Goal: Find specific page/section

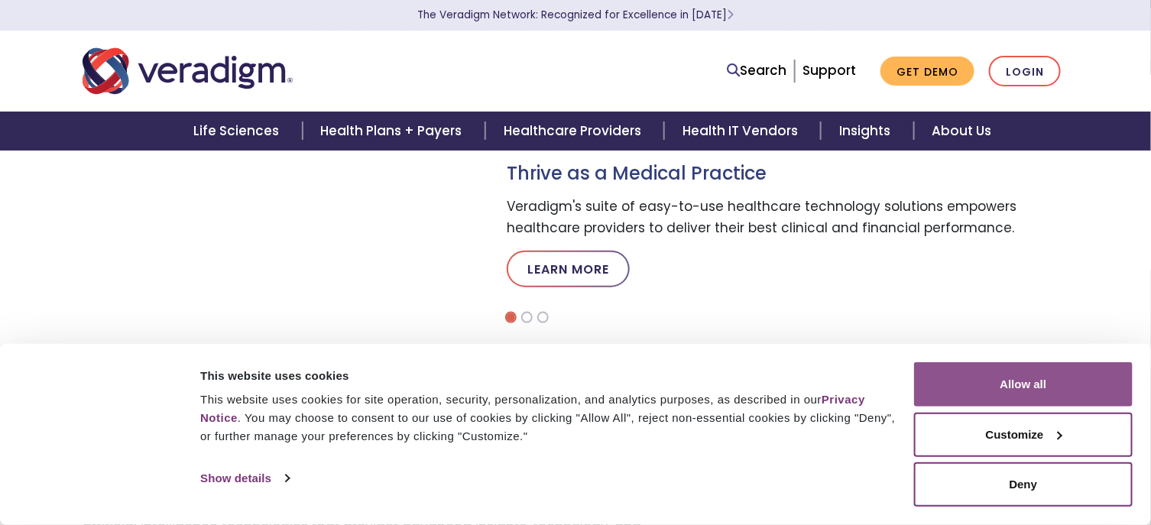
drag, startPoint x: 0, startPoint y: 0, endPoint x: 969, endPoint y: 379, distance: 1040.3
click at [969, 379] on button "Allow all" at bounding box center [1023, 384] width 219 height 44
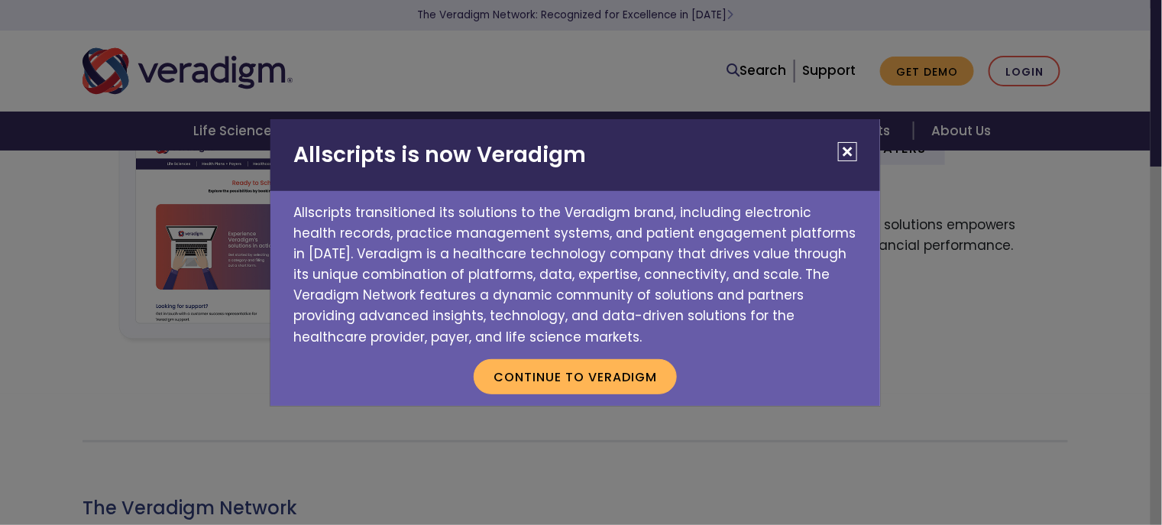
click at [844, 151] on button "Close" at bounding box center [847, 151] width 19 height 19
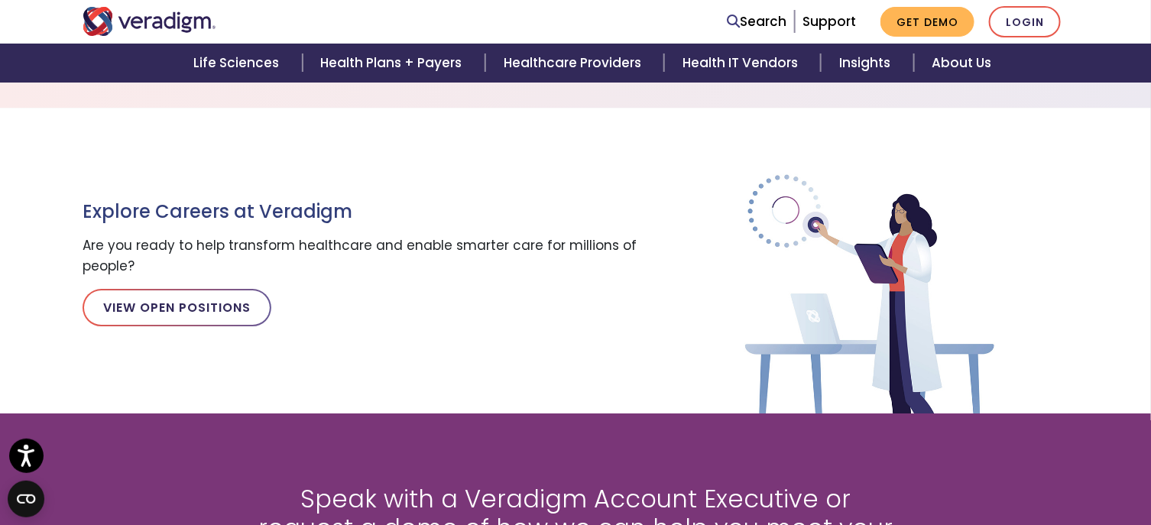
scroll to position [1717, 0]
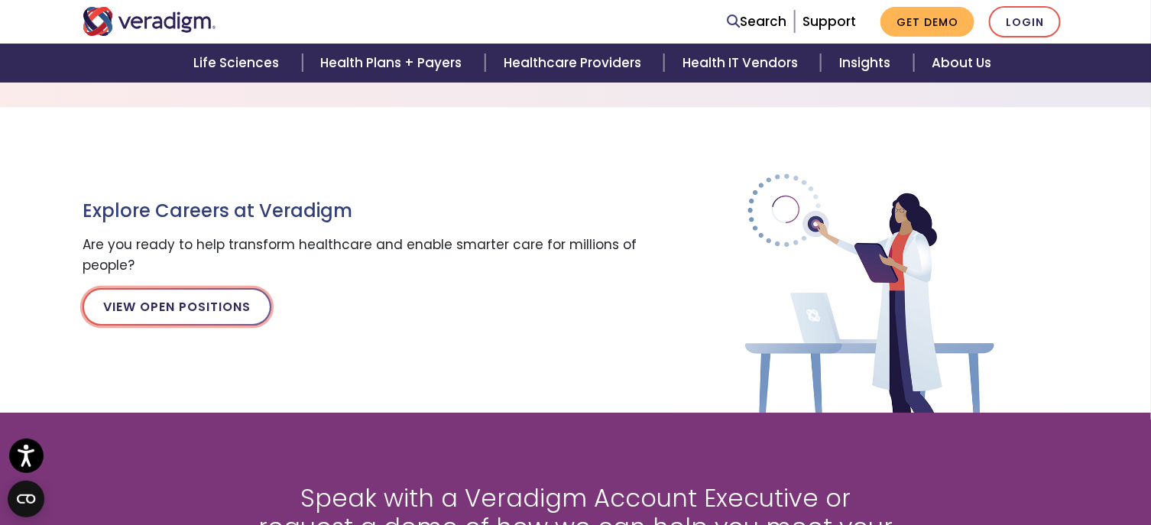
click at [250, 311] on link "View Open Positions" at bounding box center [177, 306] width 189 height 37
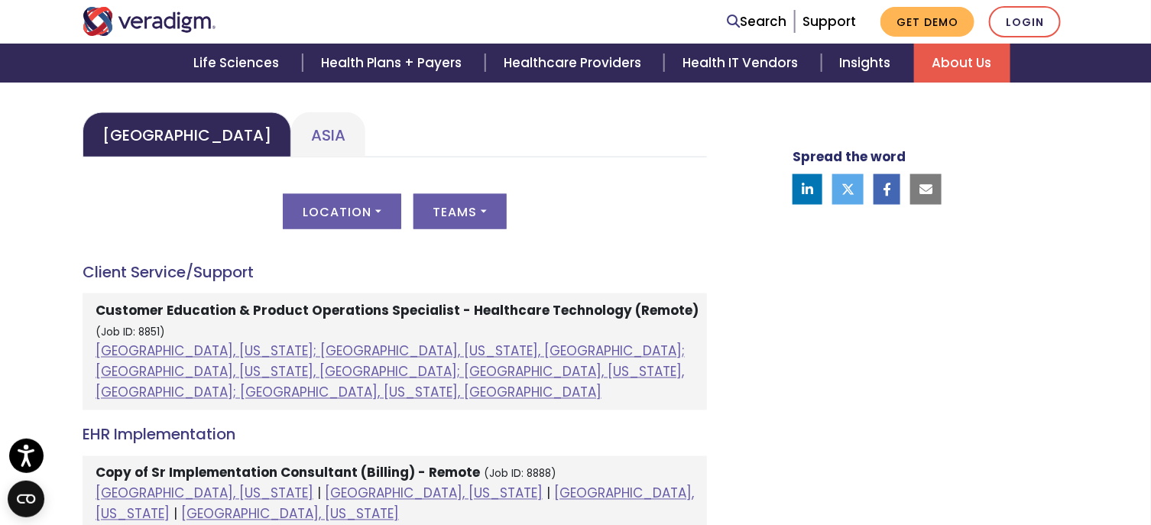
scroll to position [737, 0]
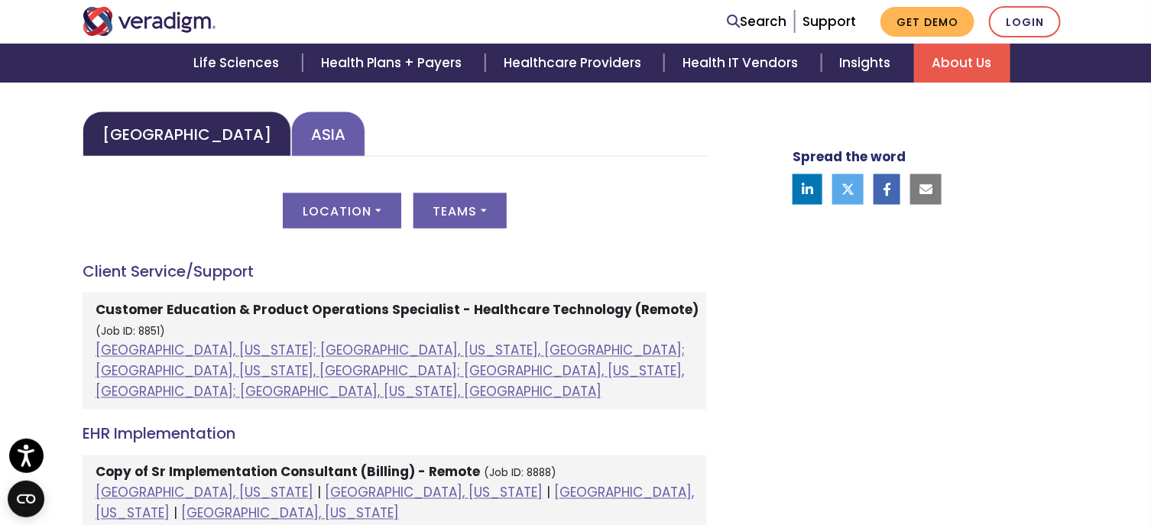
click at [291, 130] on link "Asia" at bounding box center [328, 134] width 74 height 45
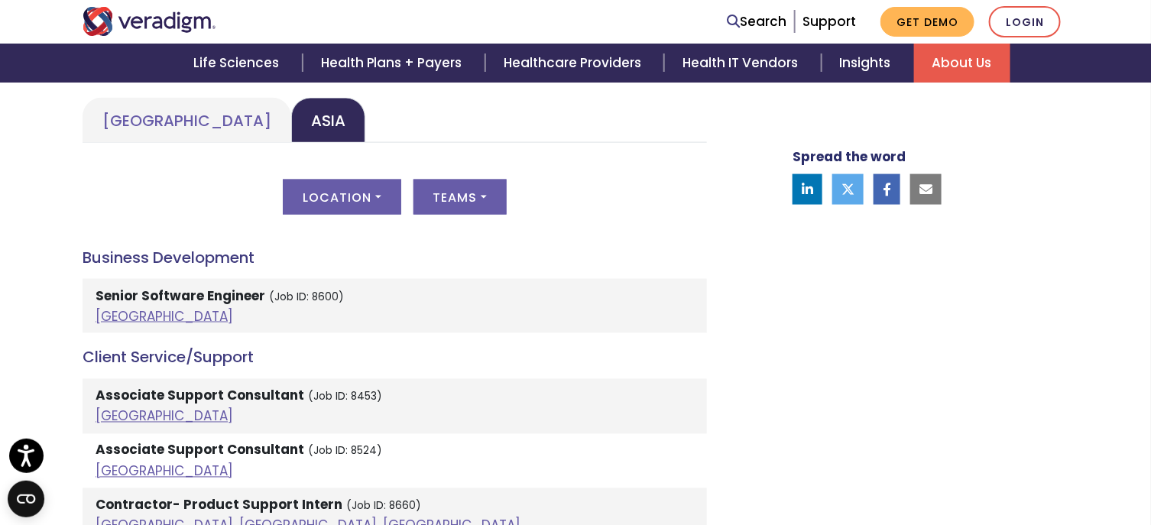
scroll to position [742, 0]
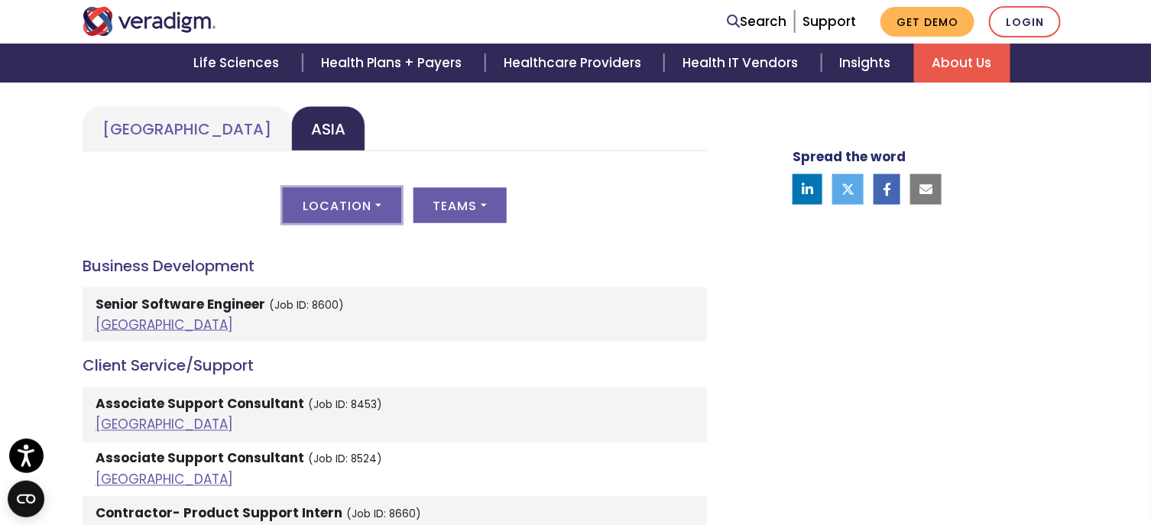
click at [378, 207] on button "Location" at bounding box center [342, 205] width 118 height 35
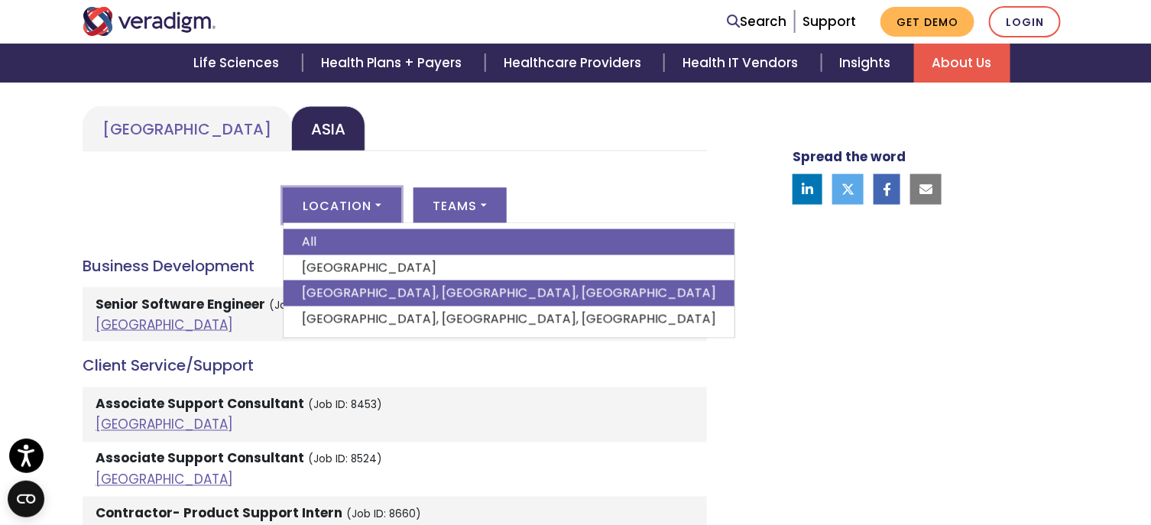
click at [360, 291] on link "Pune, Maharashtra, India" at bounding box center [508, 293] width 451 height 26
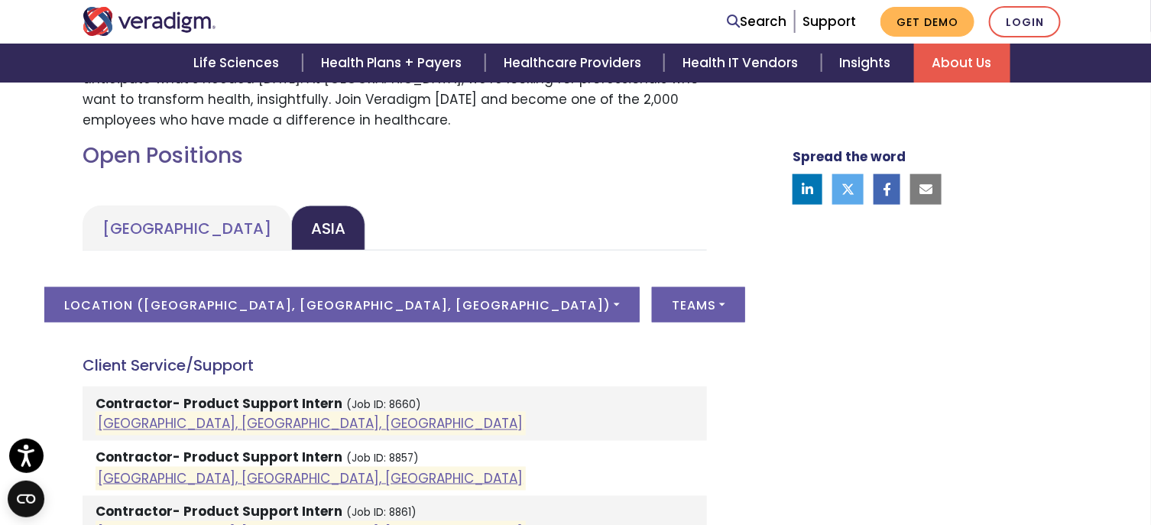
scroll to position [643, 0]
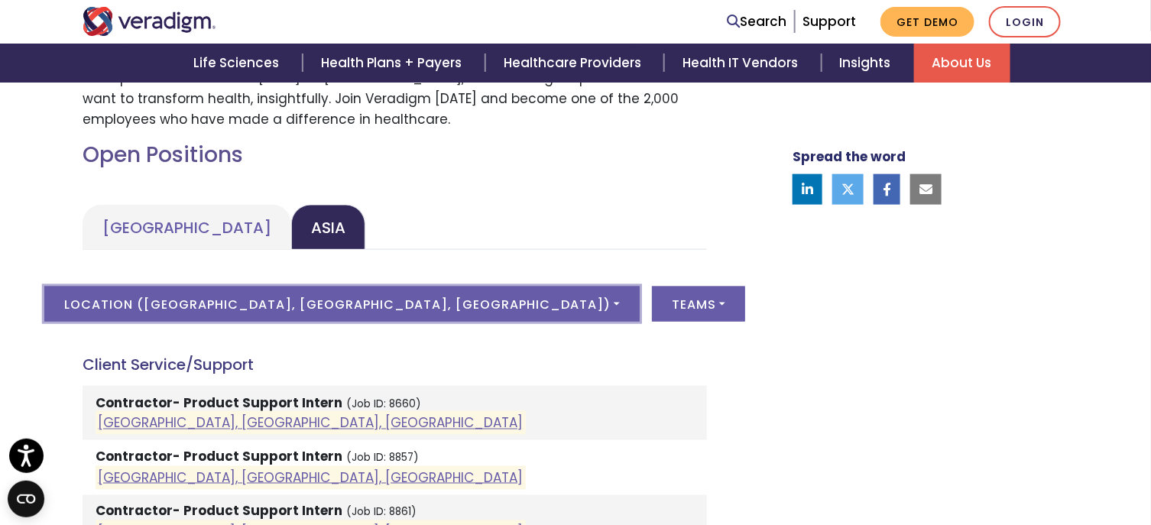
click at [484, 300] on button "Location ( Pune, Maharashtra, India )" at bounding box center [341, 304] width 595 height 35
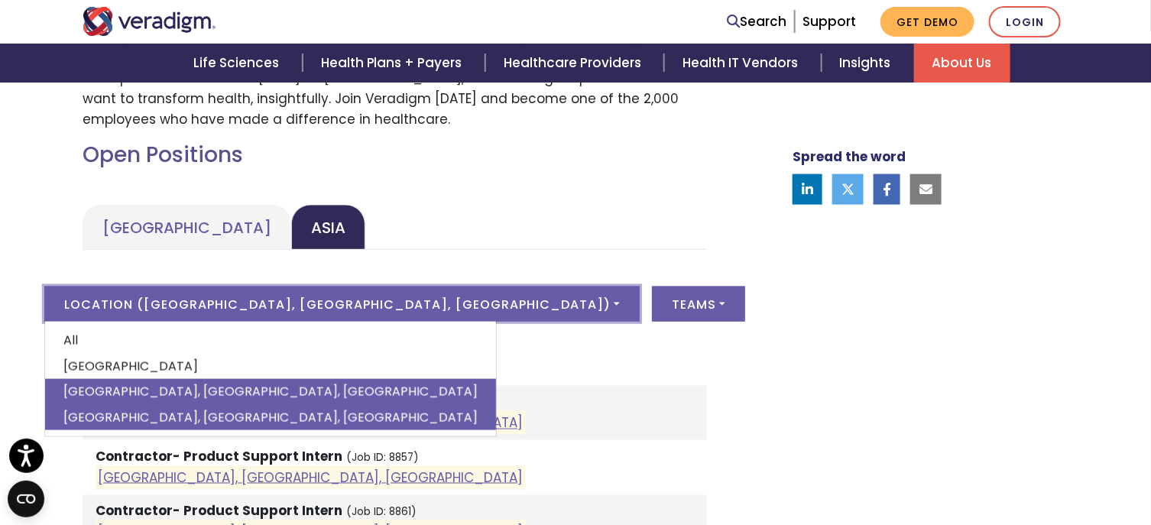
click at [312, 416] on link "Vadodara, Gujarat, India" at bounding box center [270, 418] width 451 height 26
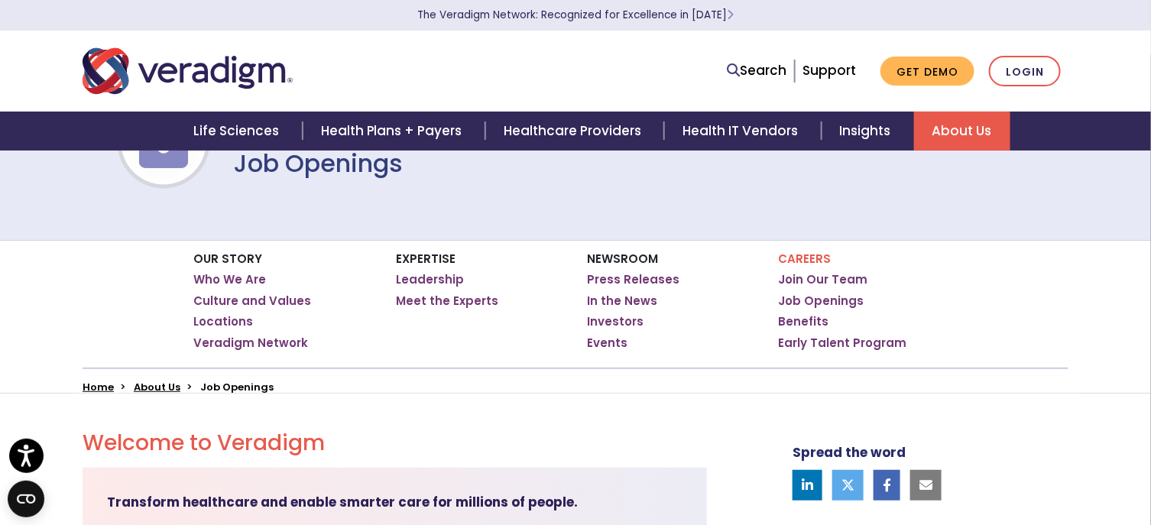
scroll to position [24, 0]
